Goal: Task Accomplishment & Management: Complete application form

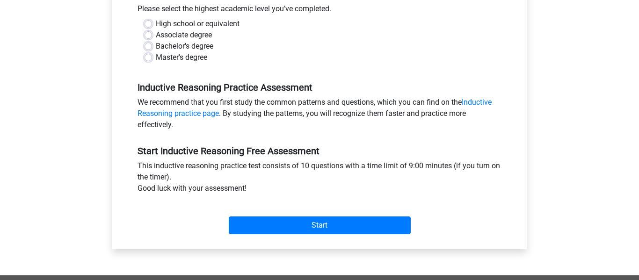
scroll to position [218, 0]
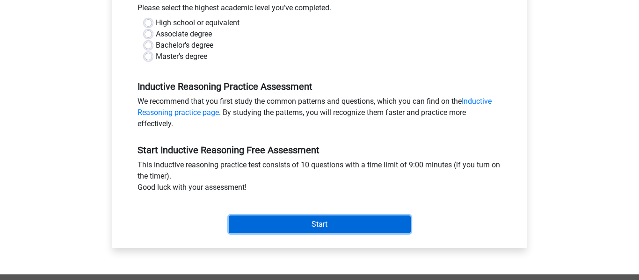
click at [353, 223] on input "Start" at bounding box center [320, 225] width 182 height 18
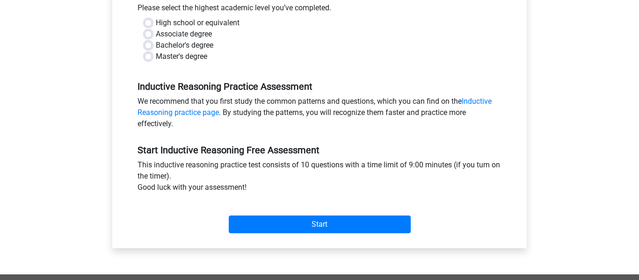
click at [153, 22] on div "High school or equivalent" at bounding box center [320, 22] width 350 height 11
click at [152, 21] on div "High school or equivalent" at bounding box center [320, 22] width 350 height 11
click at [151, 29] on div "Associate degree" at bounding box center [320, 34] width 350 height 11
click at [156, 19] on label "High school or equivalent" at bounding box center [198, 22] width 84 height 11
click at [146, 19] on input "High school or equivalent" at bounding box center [148, 21] width 7 height 9
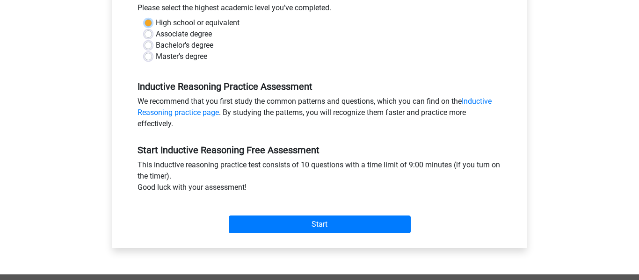
radio input "true"
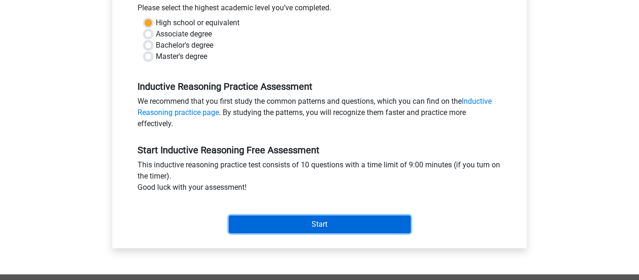
click at [311, 221] on input "Start" at bounding box center [320, 225] width 182 height 18
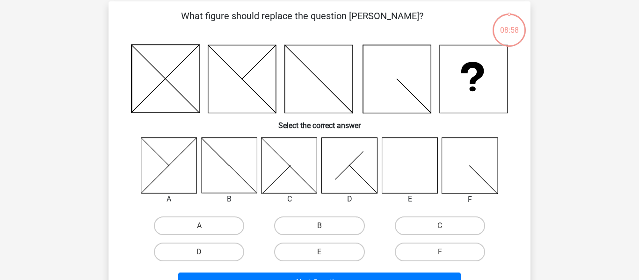
scroll to position [49, 0]
